Goal: Contribute content

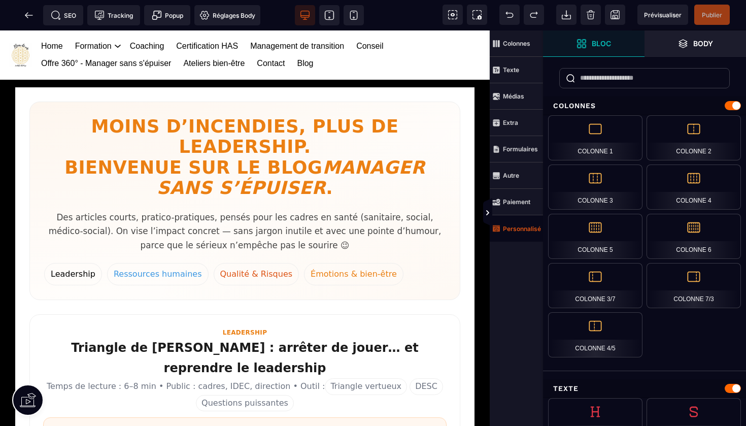
click at [521, 227] on strong "Personnalisé" at bounding box center [522, 229] width 38 height 8
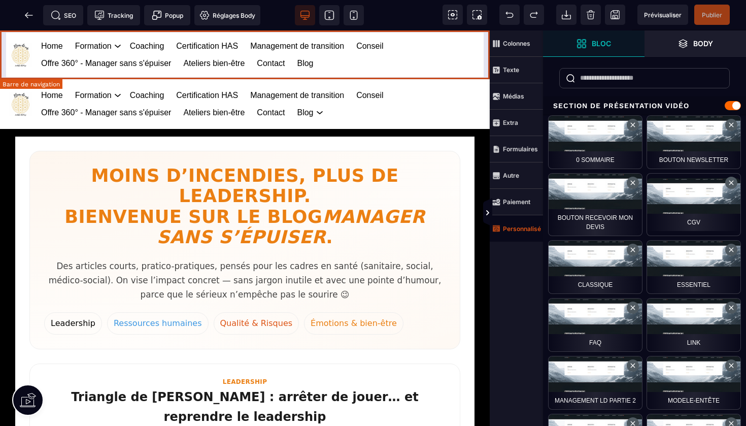
click at [487, 48] on div "Home Formation Management et leadership Gestion des risques en santé Management…" at bounding box center [245, 54] width 490 height 49
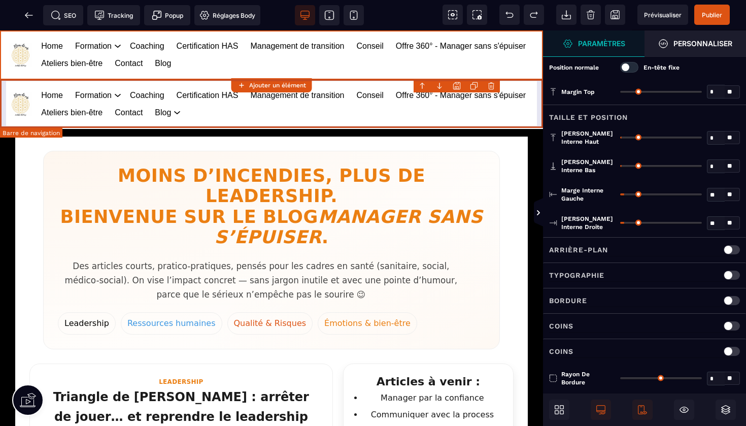
click at [492, 85] on body "B I U S A ******* Ajouter un élément" at bounding box center [373, 213] width 746 height 426
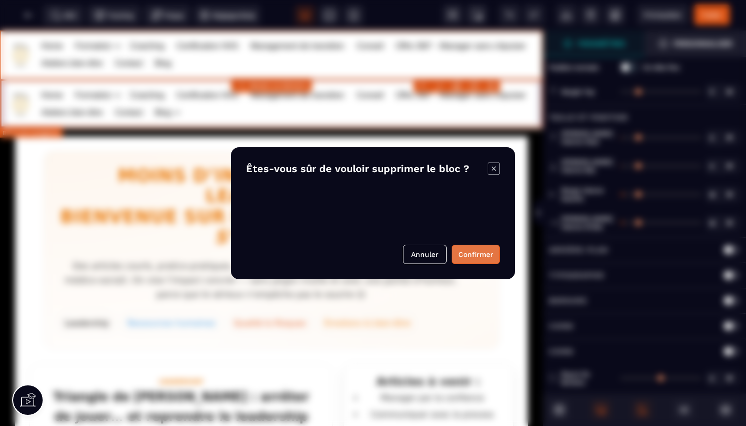
click at [478, 256] on button "Confirmer" at bounding box center [476, 254] width 48 height 19
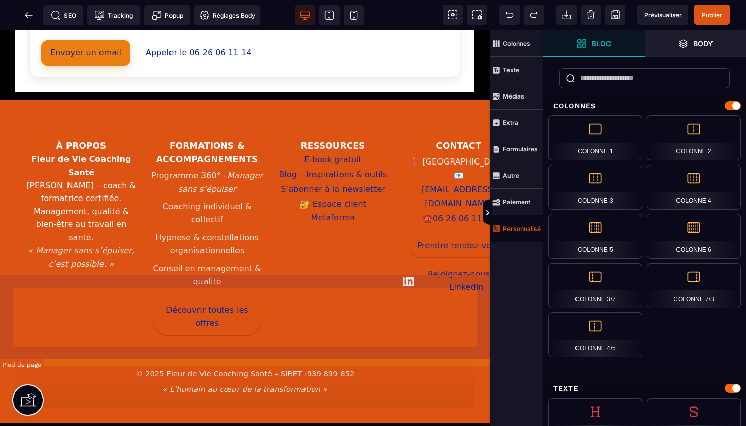
scroll to position [1800, 0]
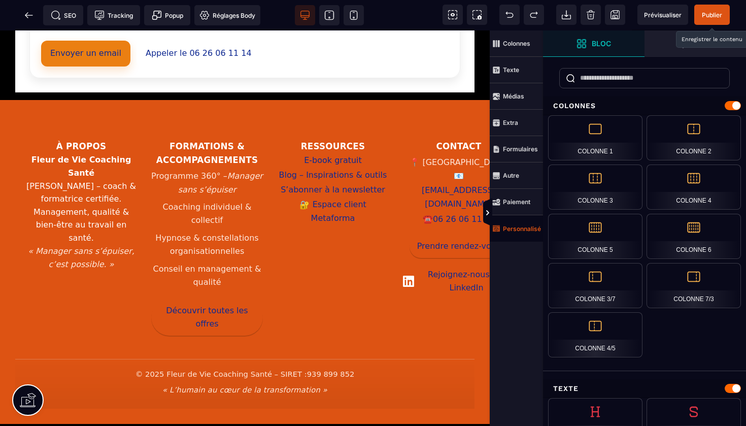
click at [709, 18] on span "Publier" at bounding box center [712, 15] width 20 height 8
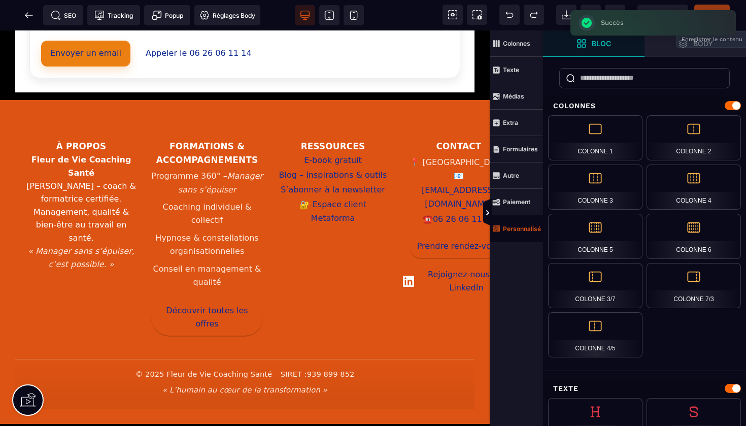
click at [29, 13] on icon at bounding box center [29, 15] width 10 height 10
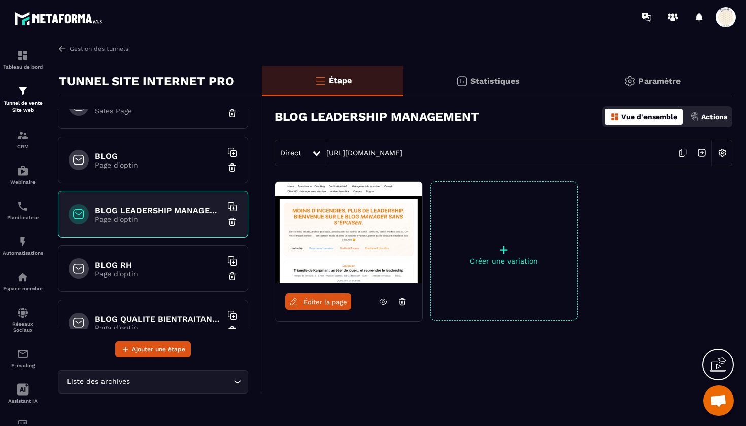
scroll to position [1226, 0]
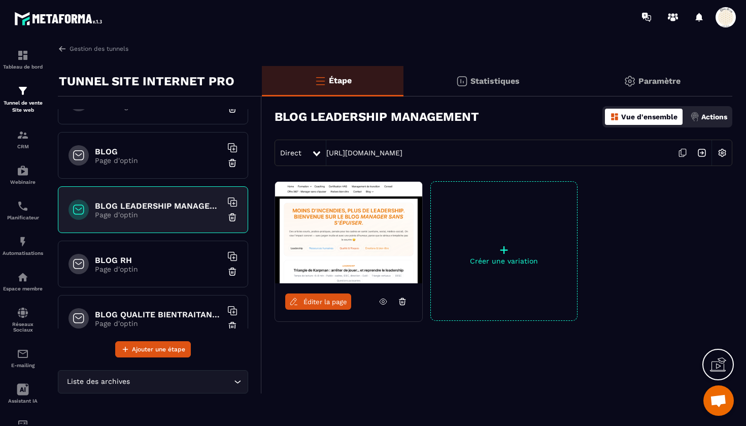
click at [122, 275] on div "BLOG RH Page d'optin" at bounding box center [153, 263] width 190 height 47
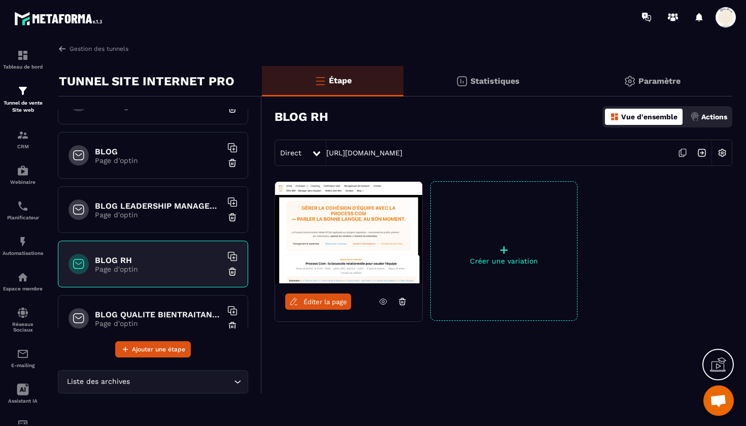
click at [316, 298] on span "Éditer la page" at bounding box center [325, 302] width 44 height 8
